Goal: Task Accomplishment & Management: Manage account settings

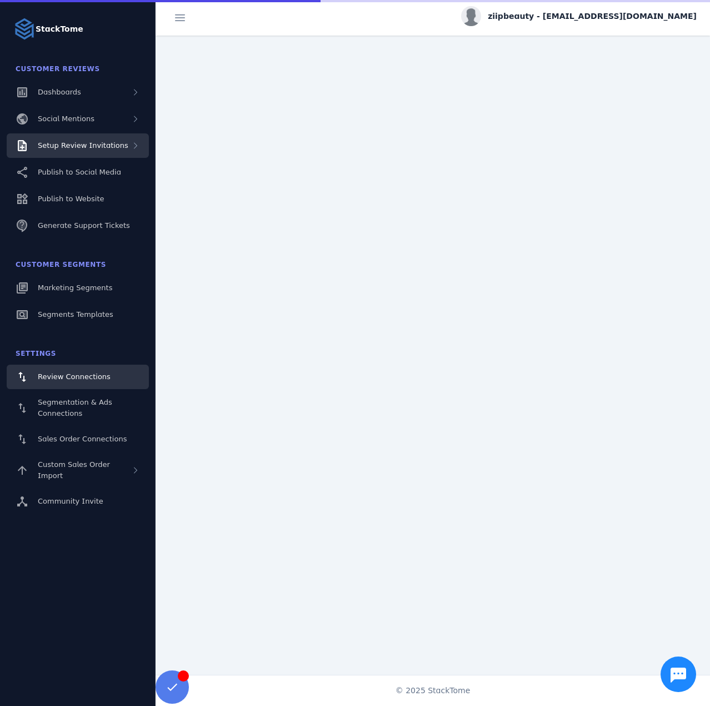
click at [93, 146] on span "Setup Review Invitations" at bounding box center [83, 145] width 91 height 8
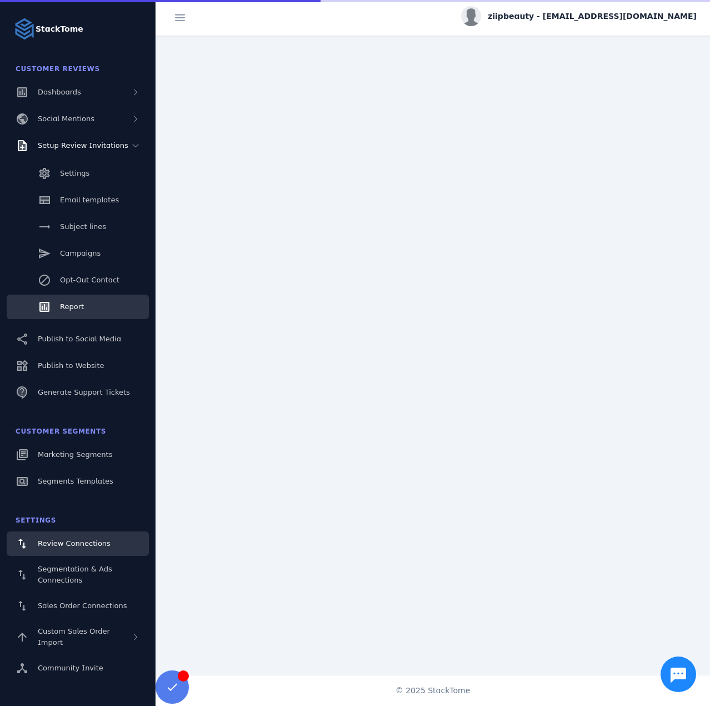
click at [82, 306] on span "Report" at bounding box center [72, 306] width 24 height 8
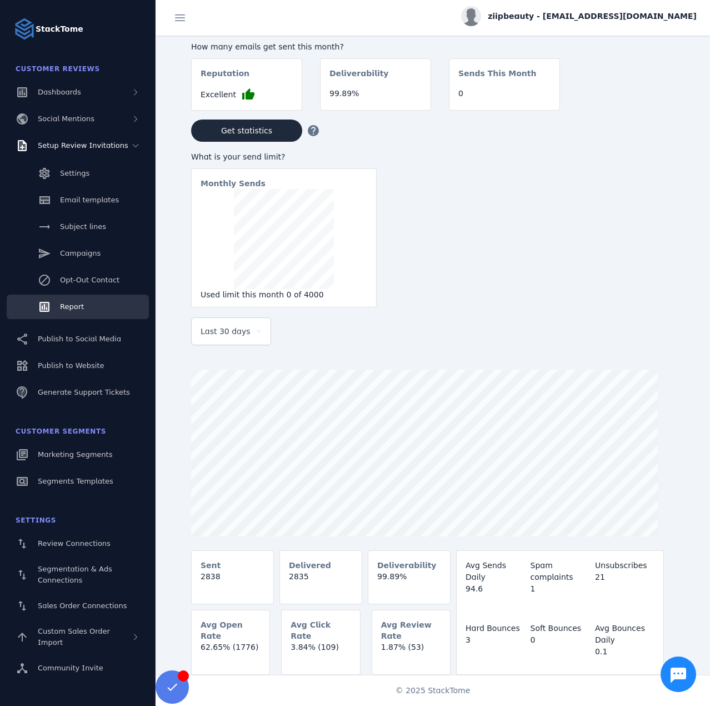
click at [250, 330] on div "Last 30 days" at bounding box center [226, 330] width 51 height 13
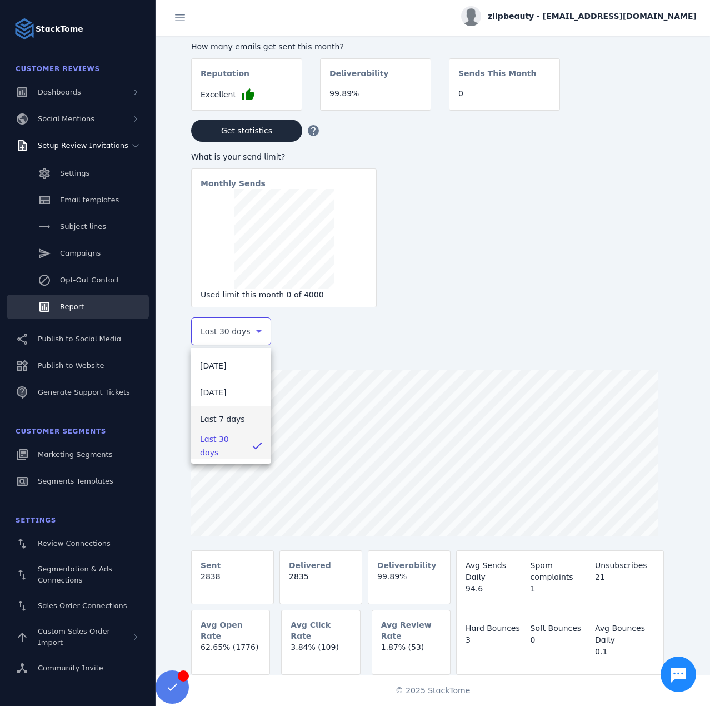
click at [228, 420] on span "Last 7 days" at bounding box center [222, 418] width 45 height 13
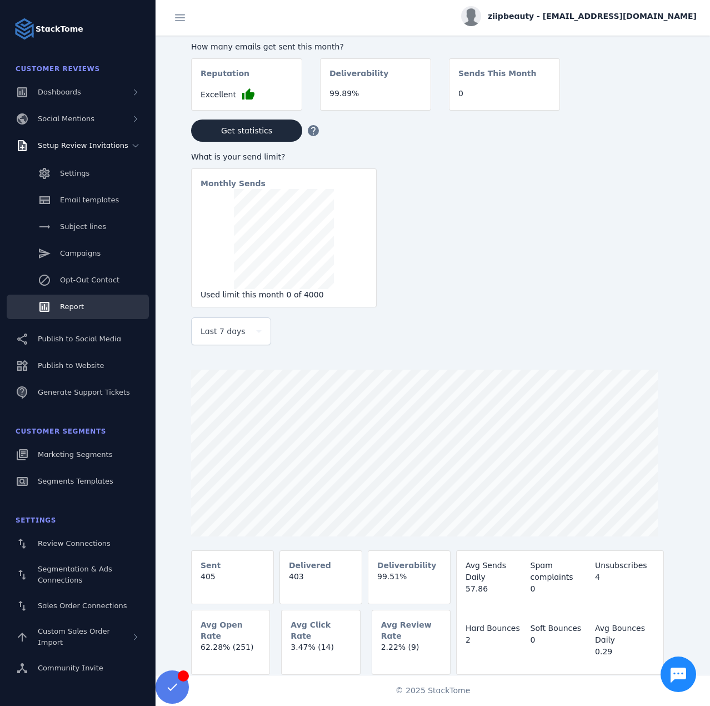
drag, startPoint x: 582, startPoint y: 19, endPoint x: 591, endPoint y: 27, distance: 12.2
click at [582, 19] on span "ziipbeauty - [EMAIL_ADDRESS][DOMAIN_NAME]" at bounding box center [592, 17] width 209 height 12
click at [650, 110] on span "Sign out" at bounding box center [662, 107] width 32 height 13
